Goal: Task Accomplishment & Management: Manage account settings

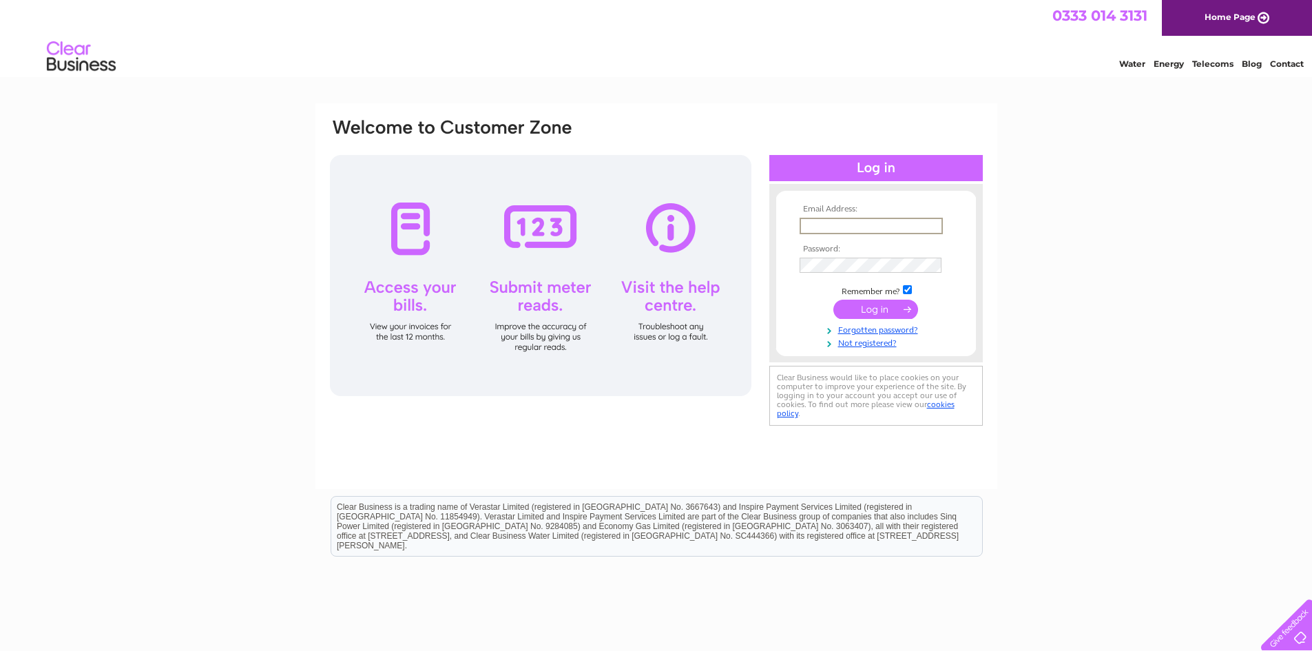
click at [849, 227] on input "text" at bounding box center [871, 226] width 143 height 17
type input "[EMAIL_ADDRESS][DOMAIN_NAME]"
click at [870, 303] on input "submit" at bounding box center [875, 307] width 85 height 19
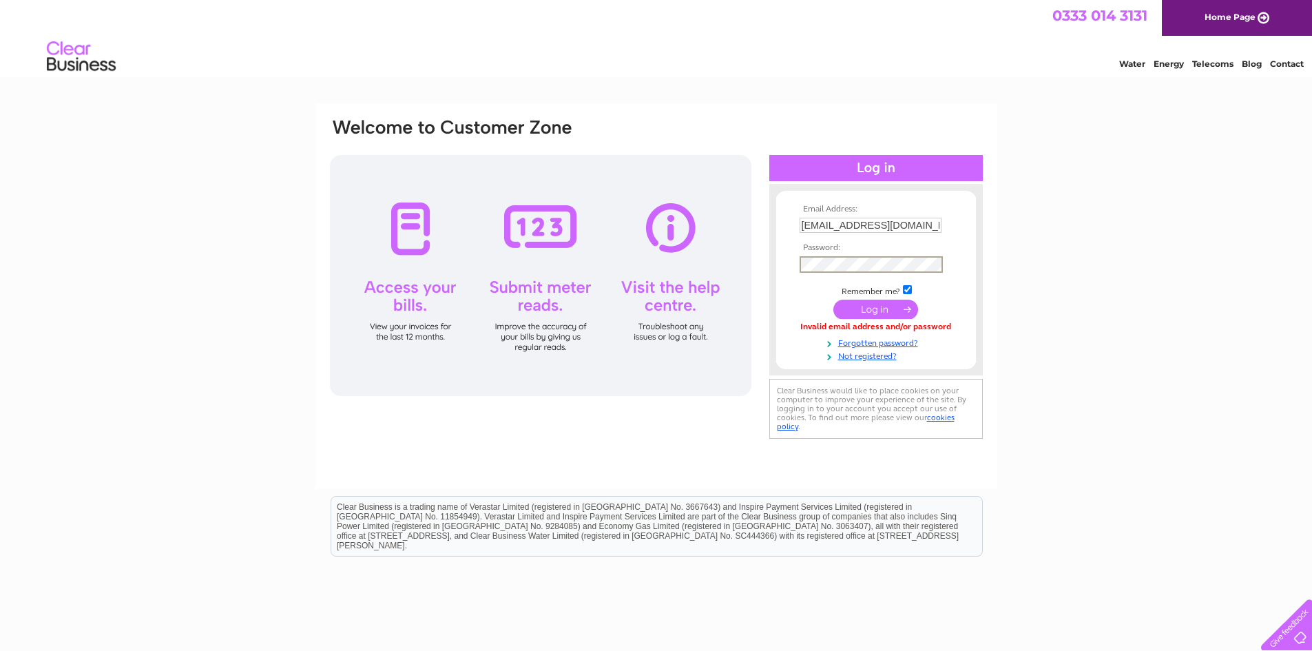
click at [833, 300] on input "submit" at bounding box center [875, 309] width 85 height 19
click at [871, 306] on input "submit" at bounding box center [875, 309] width 85 height 19
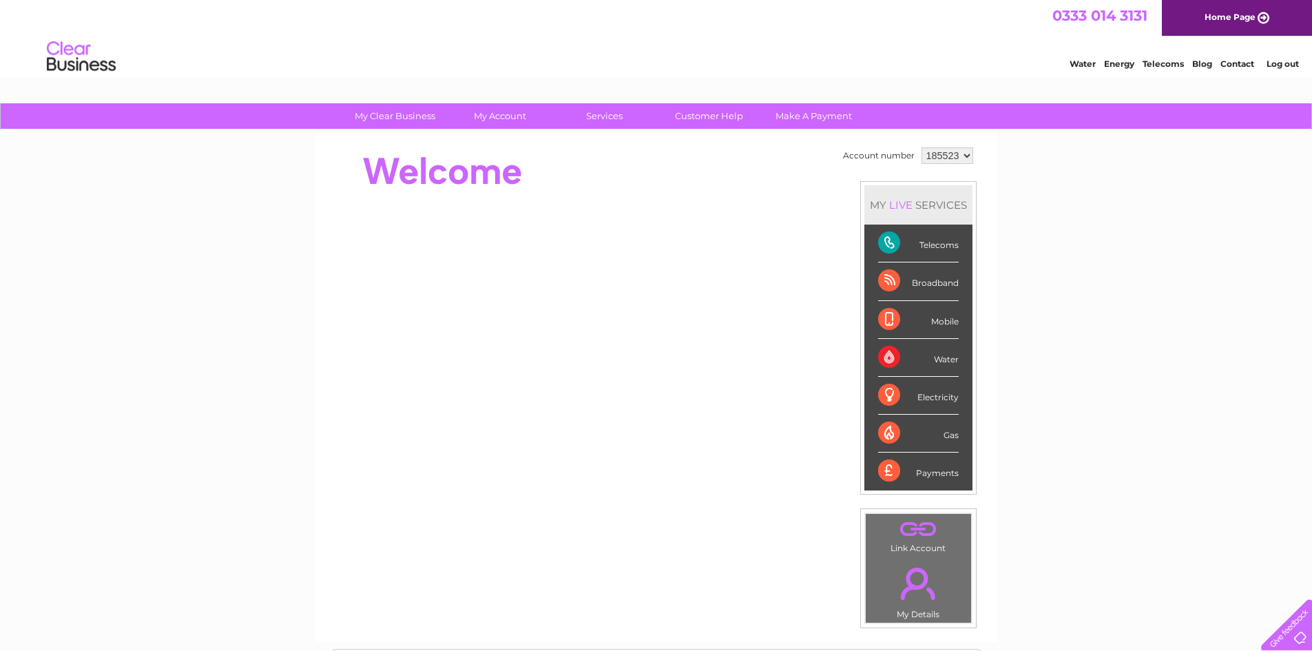
click at [887, 469] on div "Payments" at bounding box center [918, 471] width 81 height 37
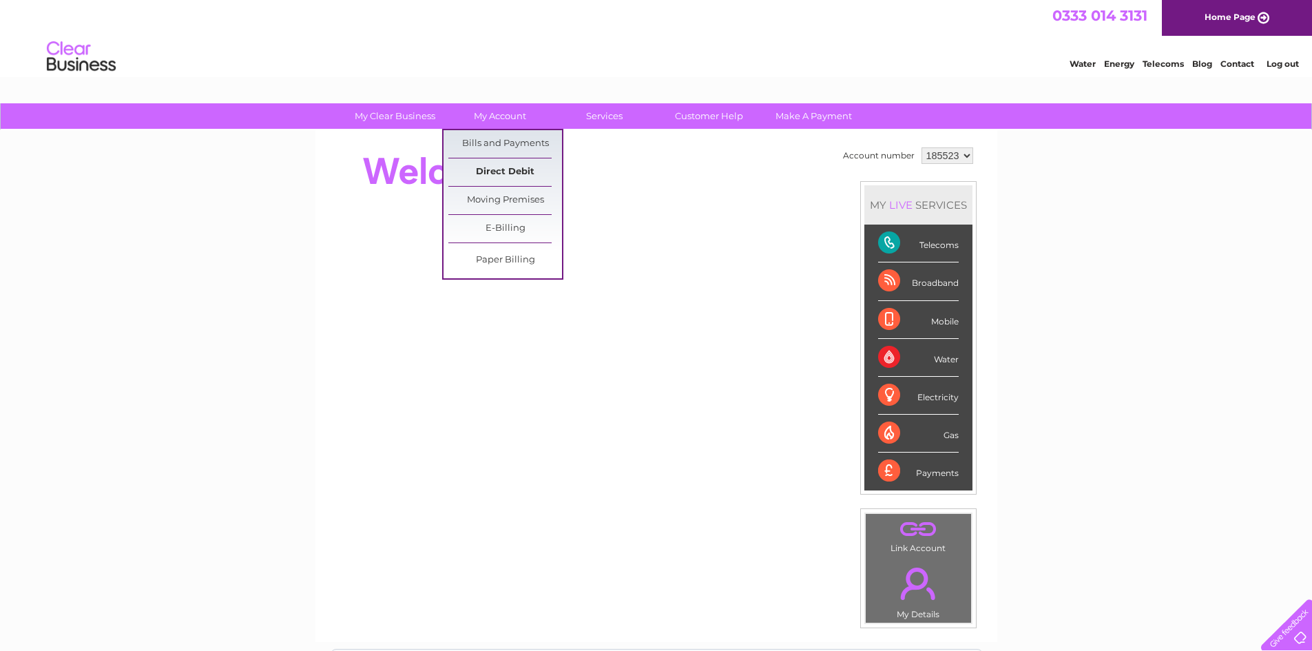
click at [506, 170] on link "Direct Debit" at bounding box center [505, 172] width 114 height 28
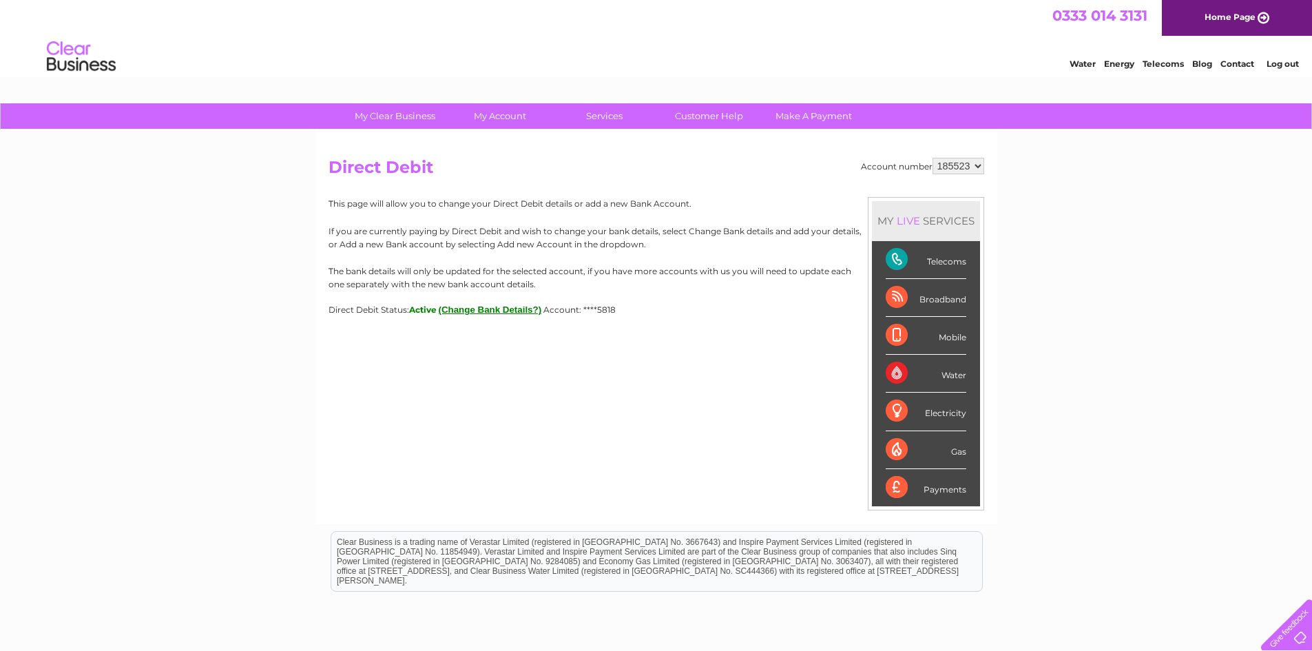
click at [495, 309] on button "(Change Bank Details?)" at bounding box center [490, 309] width 103 height 10
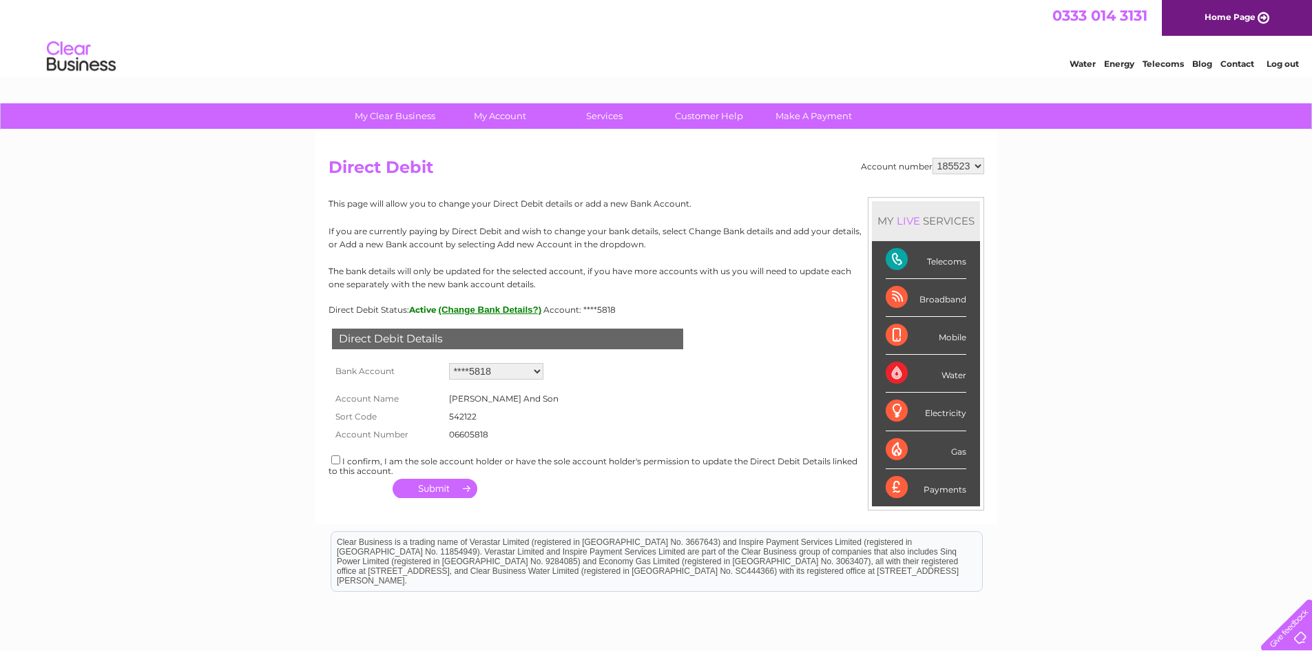
click at [537, 371] on select "Add new account ****5818 ****5818" at bounding box center [496, 371] width 94 height 17
select select "0"
click at [449, 363] on select "Add new account ****5818 ****5818" at bounding box center [496, 371] width 94 height 17
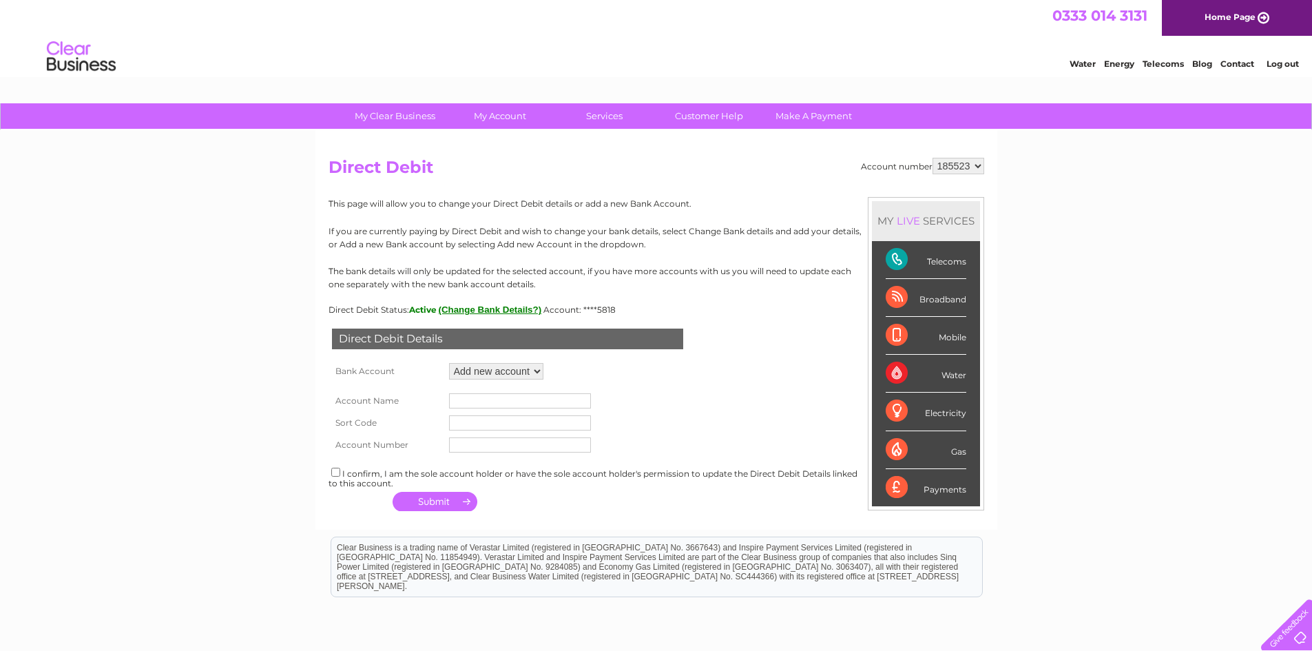
click at [510, 397] on input "text" at bounding box center [520, 400] width 142 height 15
type input "[PERSON_NAME] Son"
type input "542122"
type input "24161128"
click at [335, 473] on input "checkbox" at bounding box center [335, 472] width 9 height 9
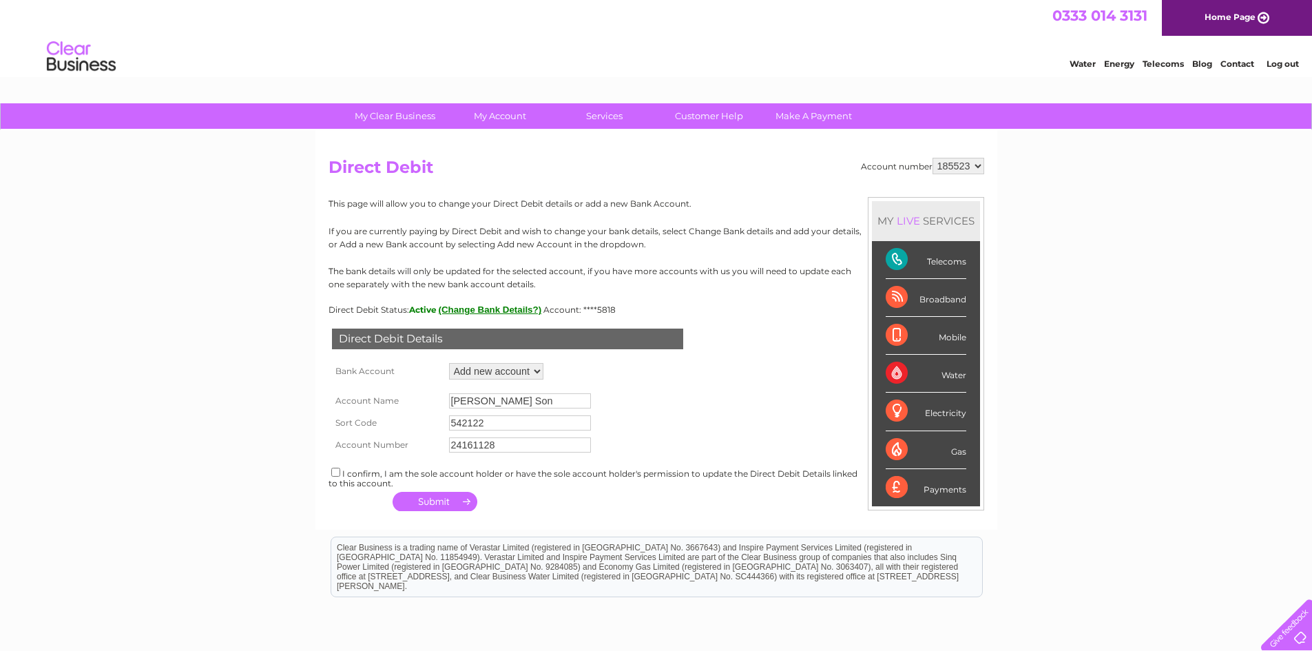
checkbox input "true"
click at [439, 503] on button "button" at bounding box center [435, 501] width 85 height 19
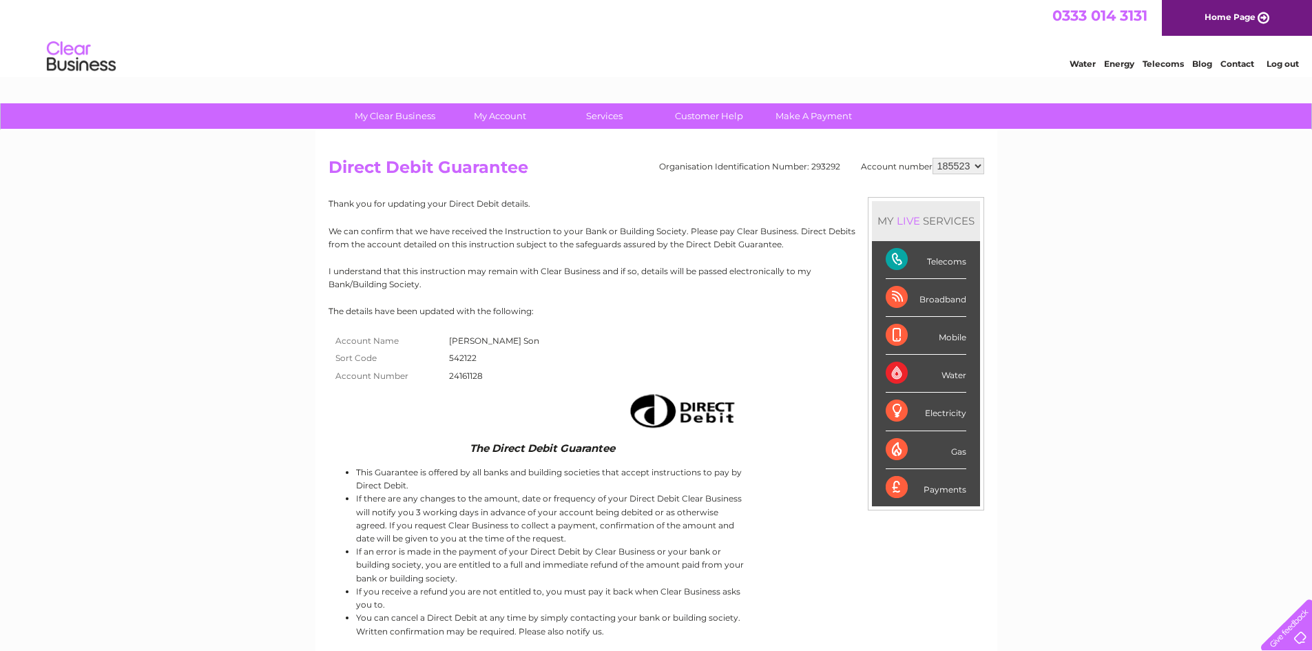
click at [1268, 67] on link "Log out" at bounding box center [1283, 64] width 32 height 10
